Goal: Task Accomplishment & Management: Use online tool/utility

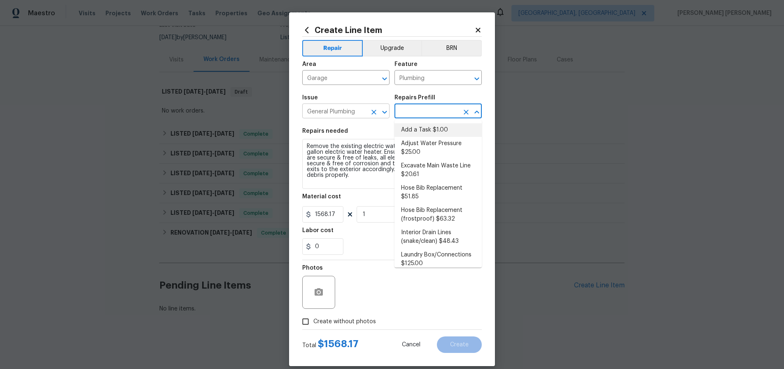
click at [358, 111] on input "General Plumbing" at bounding box center [334, 111] width 64 height 13
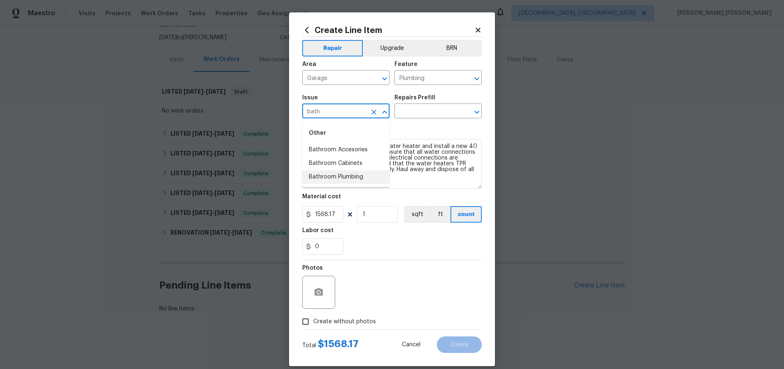
click at [344, 176] on li "Bathroom Plumbing" at bounding box center [345, 177] width 87 height 14
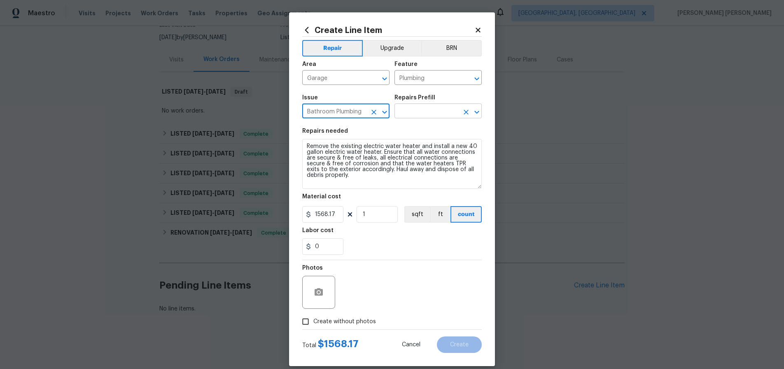
type input "Bathroom Plumbing"
click at [443, 112] on input "text" at bounding box center [427, 111] width 64 height 13
click at [359, 129] on div "Repairs needed" at bounding box center [392, 133] width 180 height 11
click at [373, 108] on icon "Clear" at bounding box center [374, 112] width 8 height 8
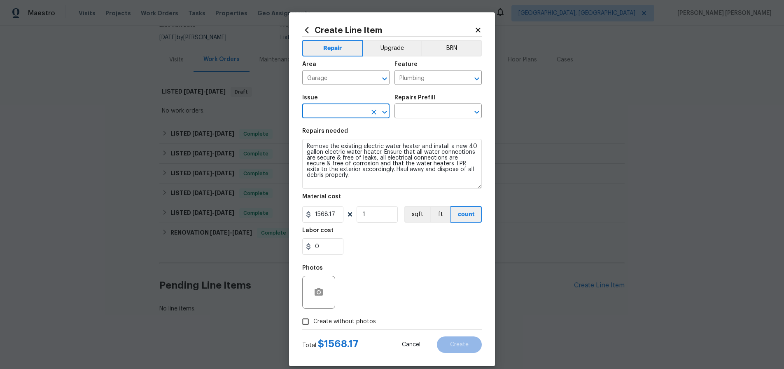
click at [373, 108] on icon "Clear" at bounding box center [374, 112] width 8 height 8
click at [384, 109] on icon "Open" at bounding box center [385, 112] width 10 height 10
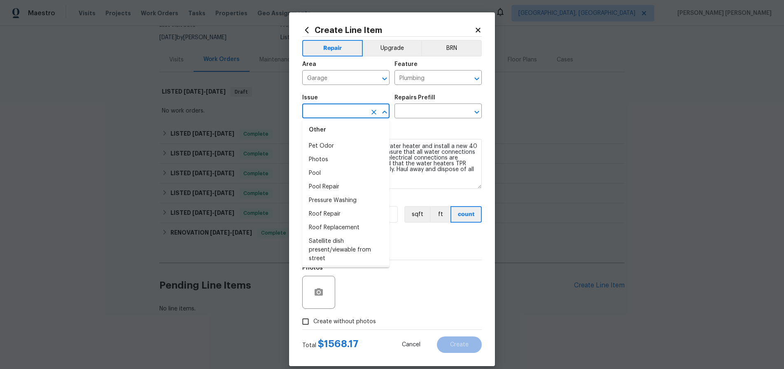
scroll to position [1350, 0]
click at [337, 217] on li "Roof Repair" at bounding box center [345, 215] width 87 height 14
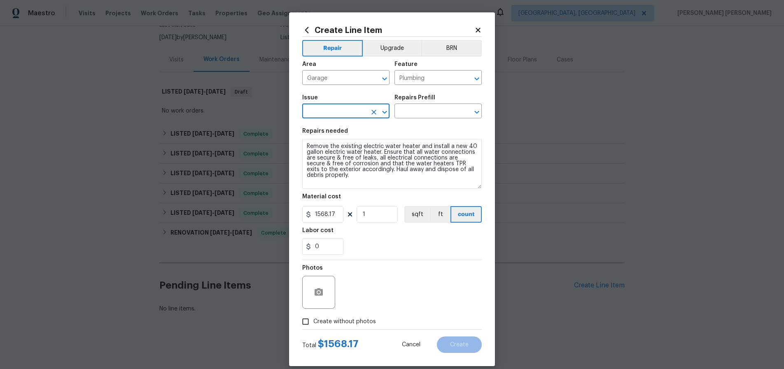
type input "Roof Repair"
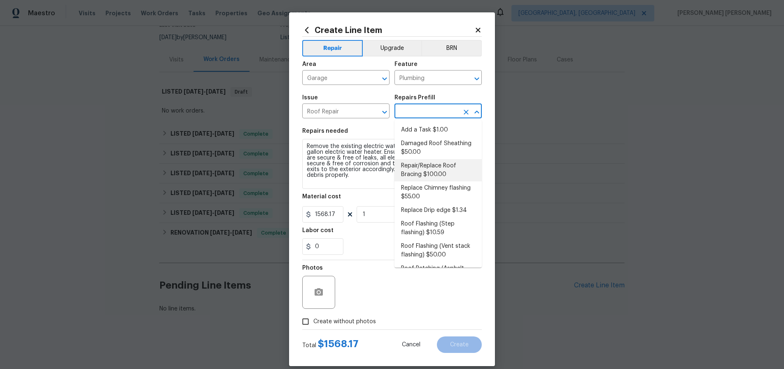
click at [406, 113] on input "text" at bounding box center [427, 111] width 64 height 13
click at [331, 117] on input "Roof Repair" at bounding box center [334, 111] width 64 height 13
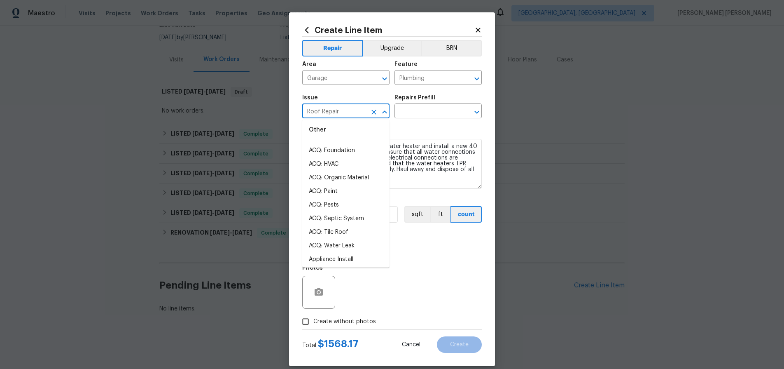
scroll to position [0, 0]
click at [365, 110] on input "Roof Repair" at bounding box center [334, 111] width 64 height 13
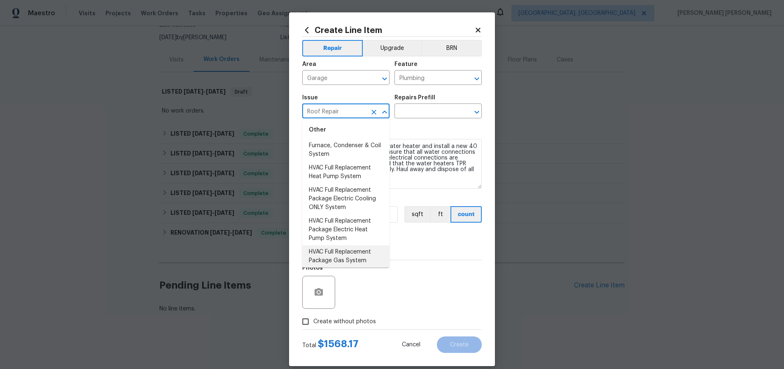
click at [357, 109] on input "Roof Repair" at bounding box center [334, 111] width 64 height 13
click at [358, 97] on div "Issue" at bounding box center [345, 100] width 87 height 11
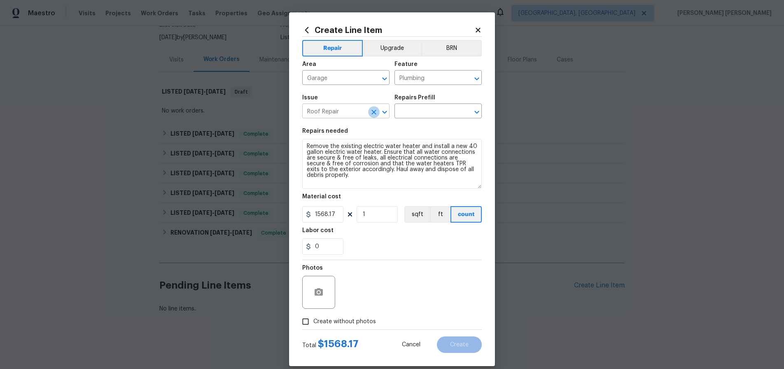
click at [372, 114] on icon "Clear" at bounding box center [374, 112] width 8 height 8
click at [383, 112] on icon "Open" at bounding box center [385, 112] width 10 height 10
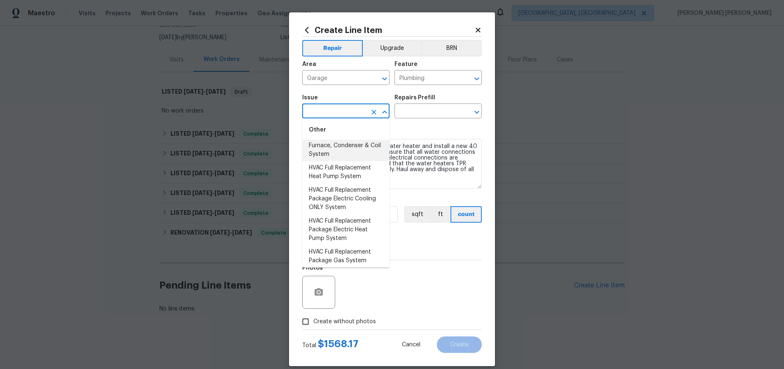
click at [338, 152] on li "HVAC Full Replacement Furnace, Condenser & Coil System" at bounding box center [345, 145] width 87 height 31
type input "HVAC Full Replacement Furnace, Condenser & Coil System"
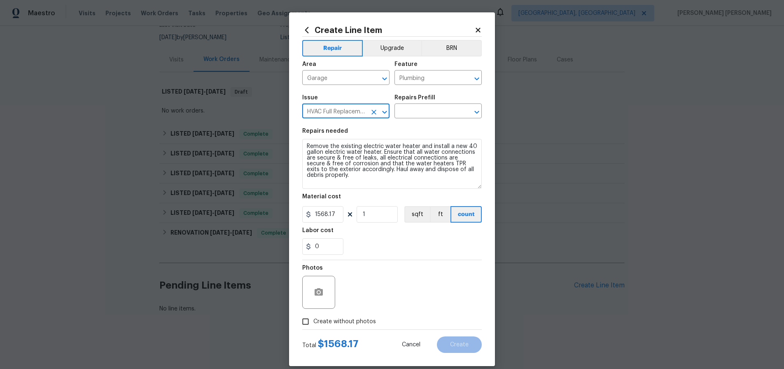
drag, startPoint x: 372, startPoint y: 112, endPoint x: 383, endPoint y: 112, distance: 10.7
click at [372, 112] on icon "Clear" at bounding box center [374, 112] width 8 height 8
click at [383, 112] on icon "Open" at bounding box center [385, 112] width 10 height 10
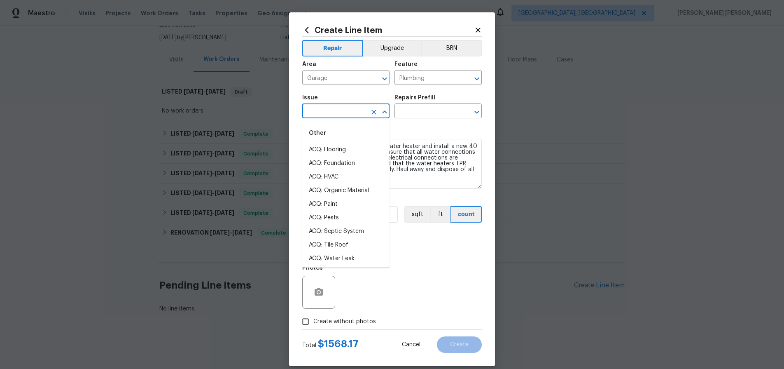
scroll to position [617, 0]
click at [340, 198] on li "Gutters" at bounding box center [345, 203] width 87 height 14
type input "Gutters"
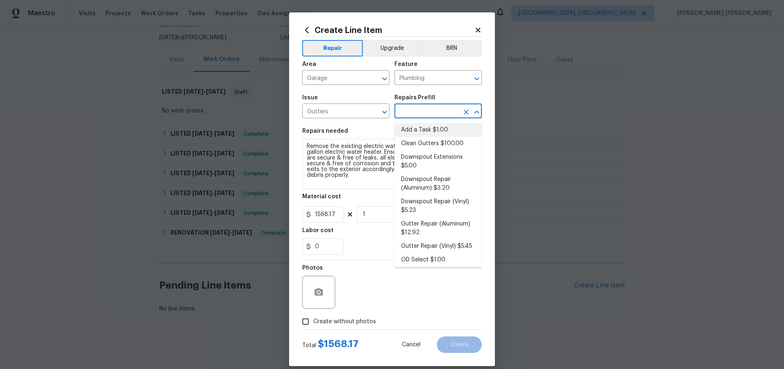
click at [419, 109] on input "text" at bounding box center [427, 111] width 64 height 13
